Goal: Information Seeking & Learning: Learn about a topic

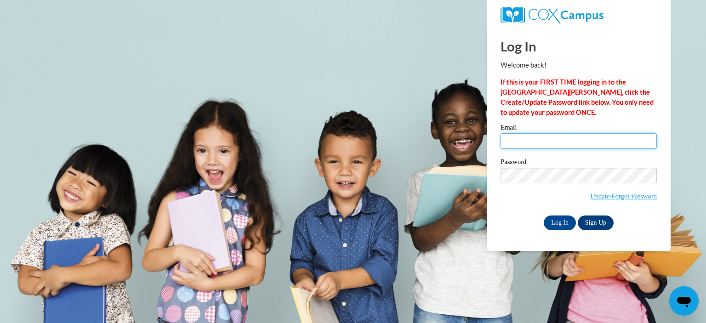
type input "buellel@cpsboe.k12.oh.us"
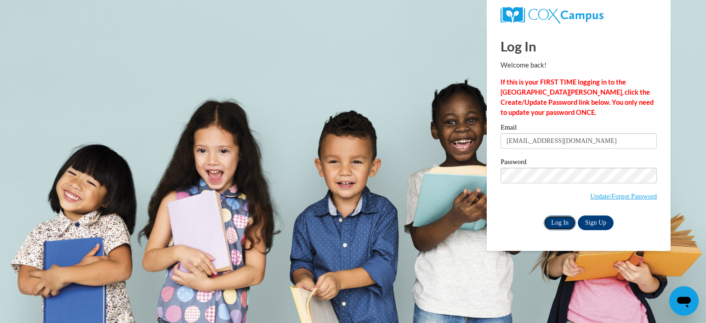
click at [556, 226] on input "Log In" at bounding box center [559, 222] width 32 height 15
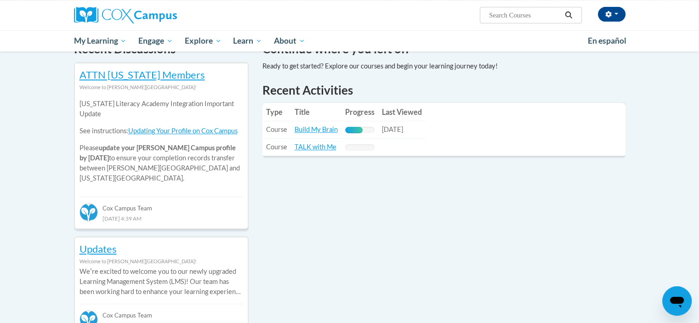
scroll to position [290, 0]
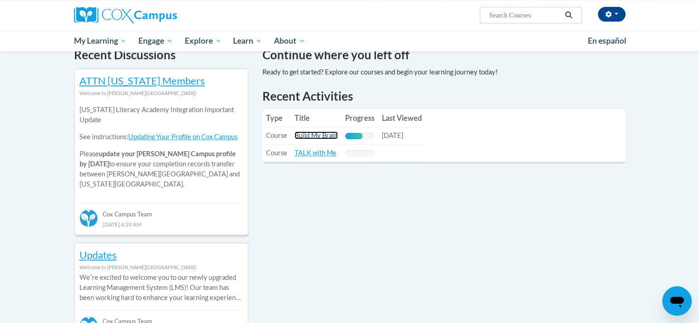
click at [325, 134] on link "Build My Brain" at bounding box center [315, 135] width 43 height 8
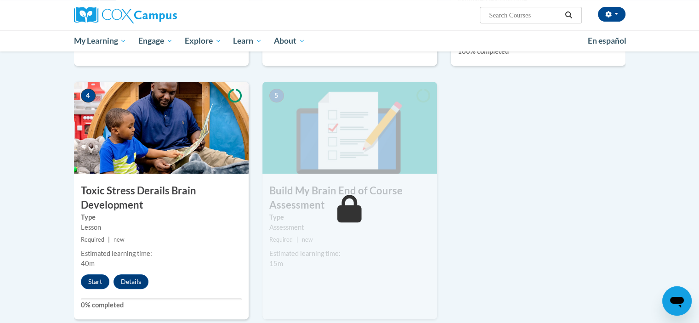
scroll to position [414, 0]
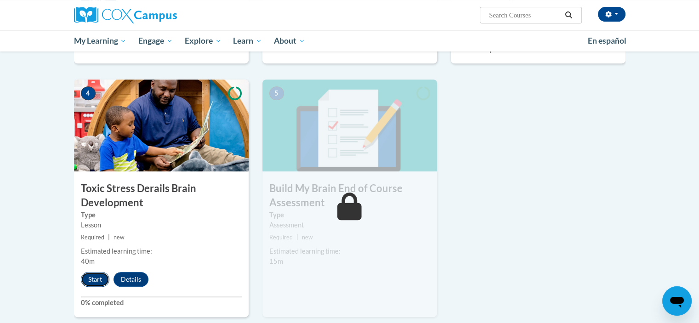
click at [92, 279] on button "Start" at bounding box center [95, 279] width 28 height 15
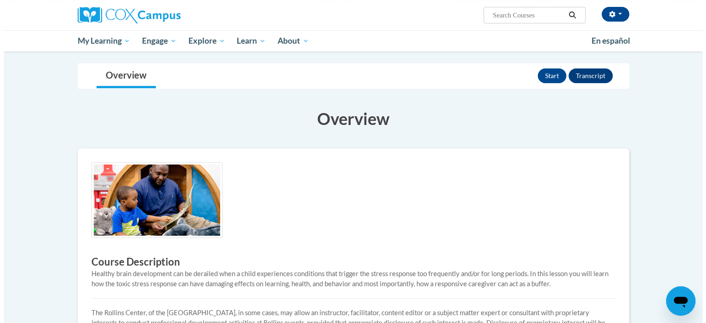
scroll to position [94, 0]
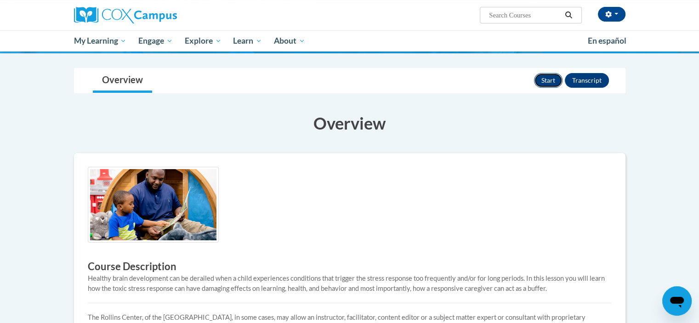
click at [547, 79] on button "Start" at bounding box center [548, 80] width 28 height 15
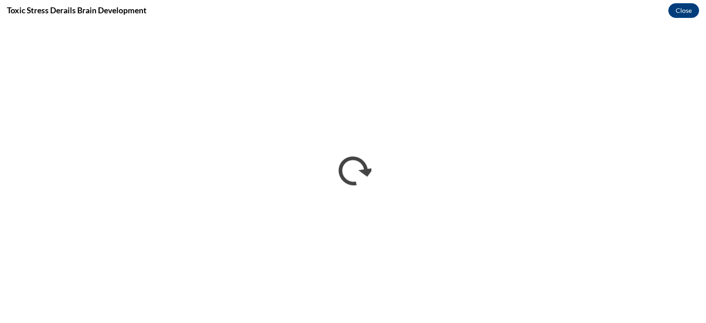
scroll to position [0, 0]
